Goal: Task Accomplishment & Management: Use online tool/utility

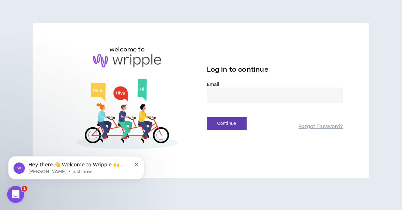
click at [287, 92] on input "email" at bounding box center [275, 95] width 136 height 15
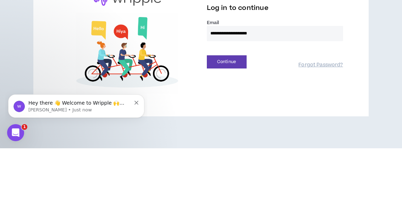
type input "**********"
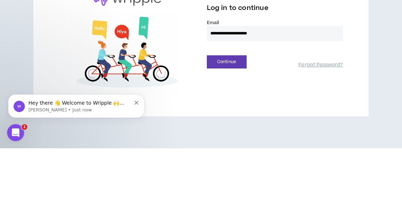
click at [228, 117] on button "Continue" at bounding box center [227, 123] width 40 height 13
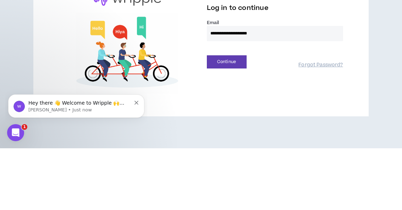
scroll to position [9, 0]
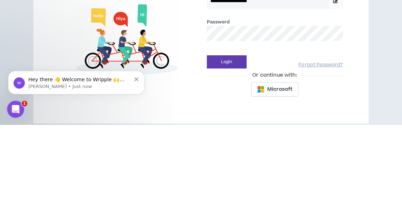
click at [241, 140] on button "Login" at bounding box center [227, 146] width 40 height 13
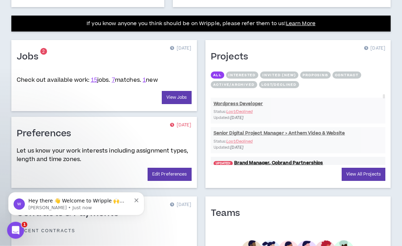
scroll to position [285, 0]
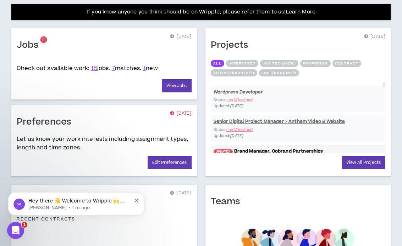
click at [181, 85] on link "View Jobs" at bounding box center [177, 85] width 30 height 13
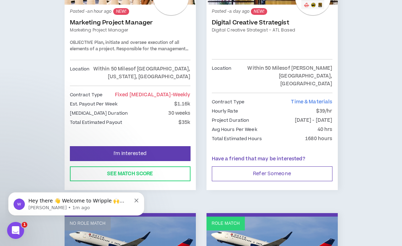
scroll to position [191, 0]
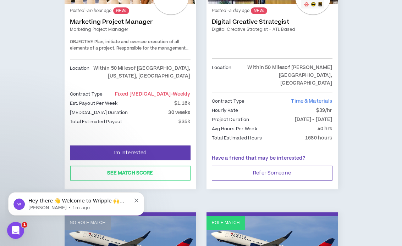
click at [177, 166] on button "See Match Score" at bounding box center [130, 173] width 121 height 15
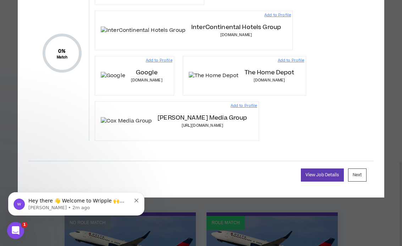
click at [315, 182] on link "View Job Details" at bounding box center [322, 175] width 43 height 13
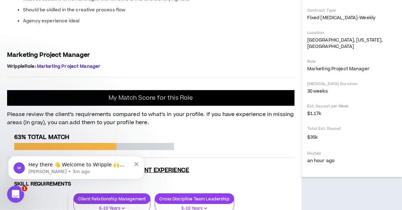
scroll to position [202, 0]
